Goal: Task Accomplishment & Management: Complete application form

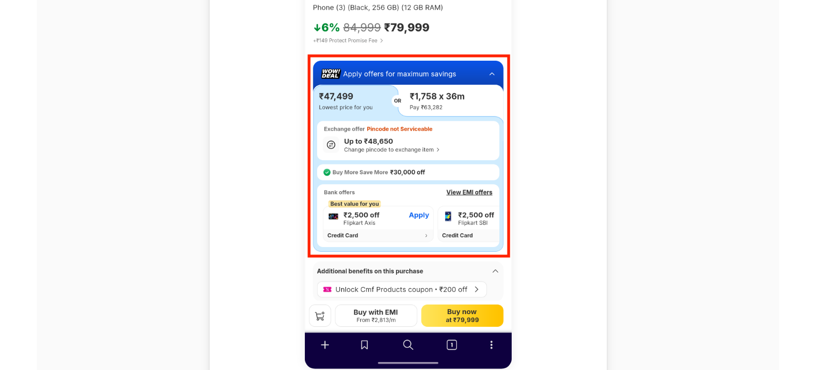
scroll to position [586, 0]
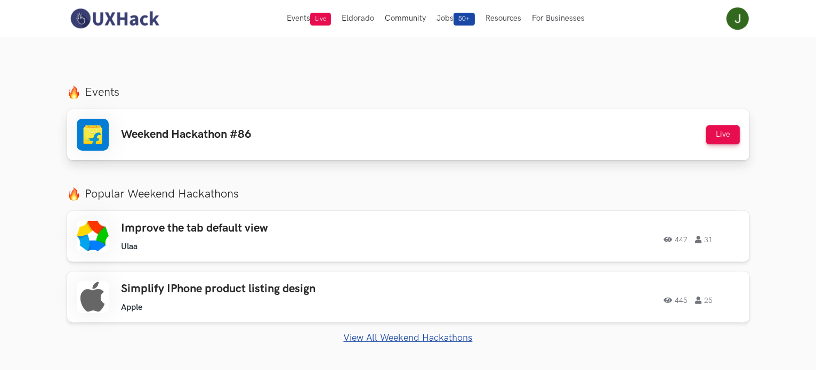
scroll to position [320, 0]
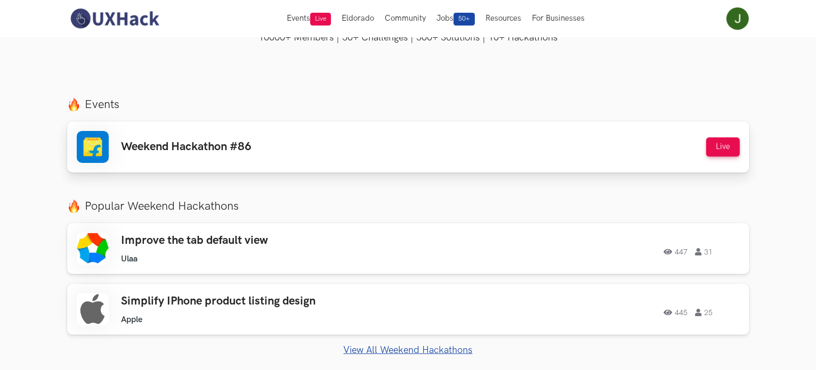
click at [302, 161] on div "Weekend Hackathon #86 Live" at bounding box center [408, 147] width 663 height 32
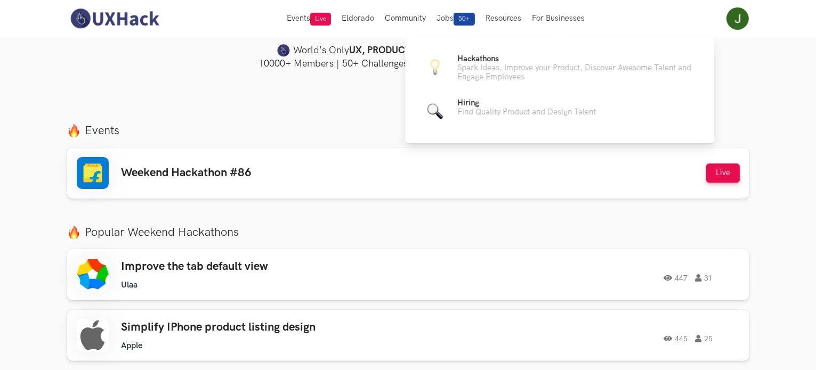
scroll to position [160, 0]
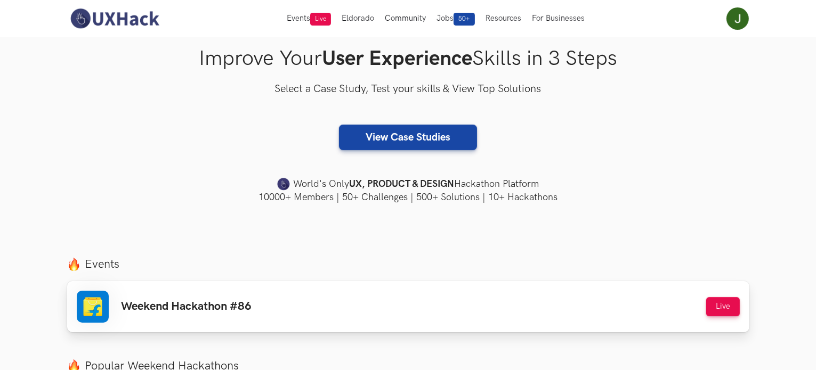
click at [379, 315] on div "Weekend Hackathon #86 Live" at bounding box center [408, 307] width 663 height 32
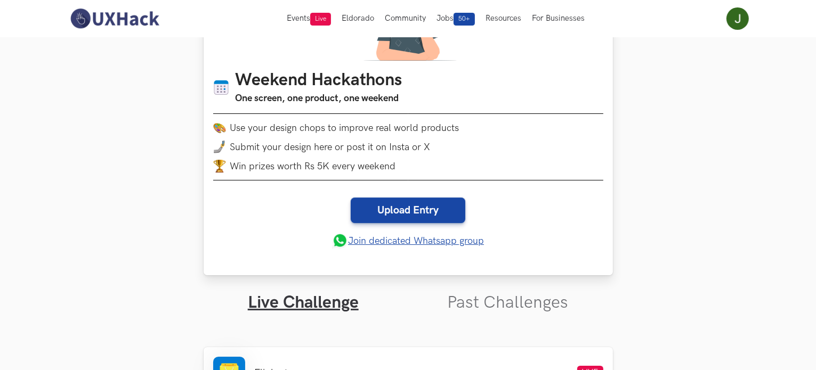
scroll to position [160, 0]
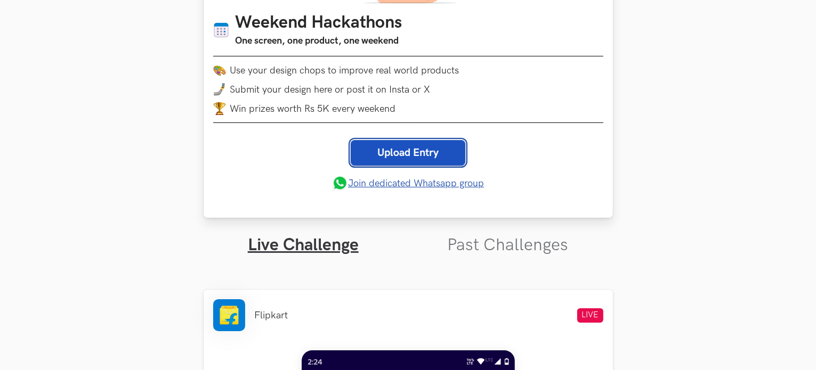
click at [396, 153] on link "Upload Entry" at bounding box center [408, 153] width 115 height 26
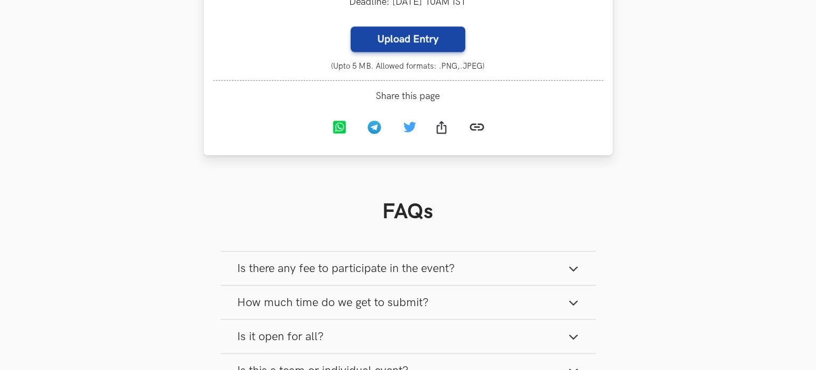
scroll to position [1175, 0]
click at [426, 52] on label "Upload Entry" at bounding box center [408, 39] width 115 height 26
click at [351, 26] on input "Upload Entry" at bounding box center [350, 26] width 1 height 1
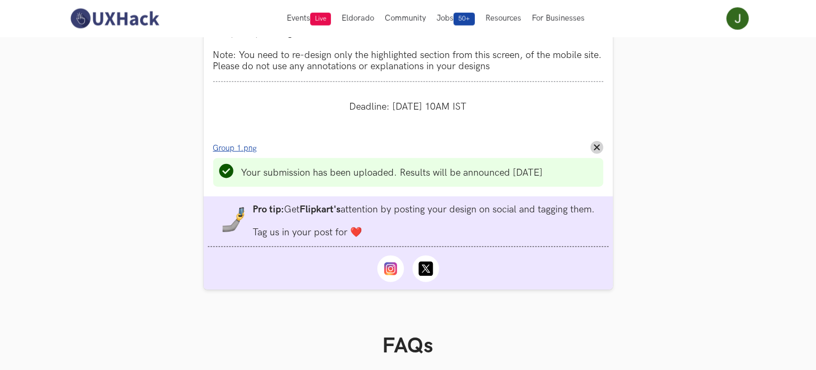
scroll to position [1068, 0]
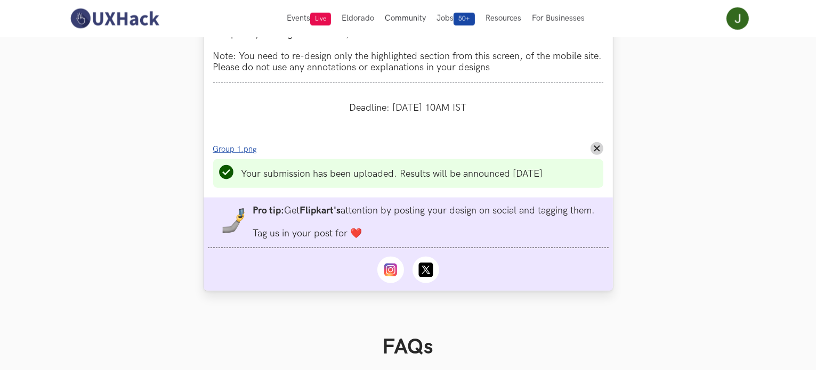
click at [245, 154] on span "Group 1.png" at bounding box center [235, 149] width 44 height 9
click at [247, 154] on span "Group 1.png" at bounding box center [235, 149] width 44 height 9
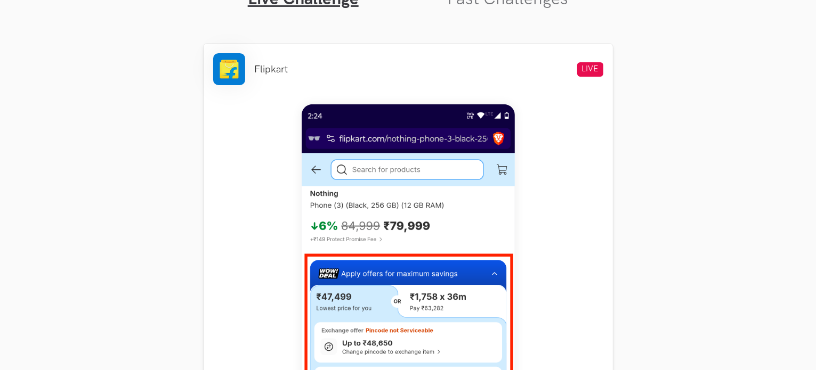
scroll to position [426, 0]
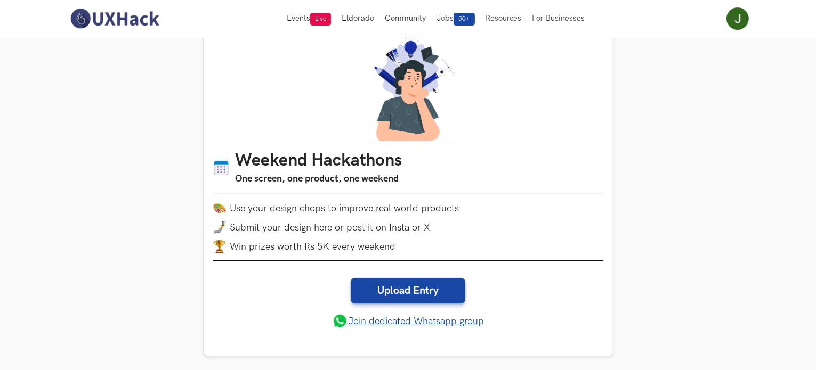
scroll to position [107, 0]
